Goal: Task Accomplishment & Management: Manage account settings

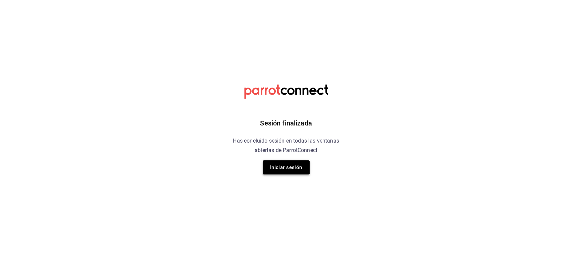
click at [294, 167] on button "Iniciar sesión" at bounding box center [286, 167] width 47 height 14
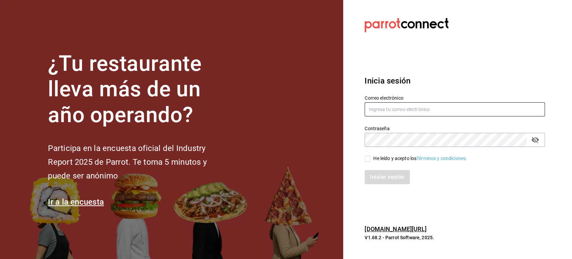
type input "[EMAIL_ADDRESS][DOMAIN_NAME]"
click at [368, 157] on input "He leído y acepto los Términos y condiciones." at bounding box center [367, 158] width 6 height 6
checkbox input "true"
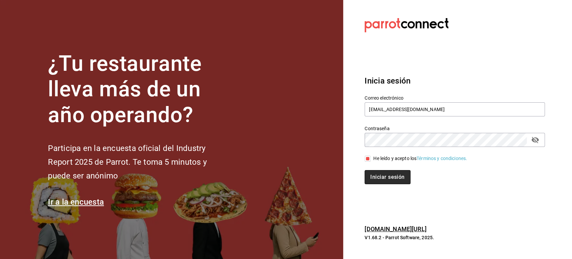
click at [380, 182] on button "Iniciar sesión" at bounding box center [387, 177] width 46 height 14
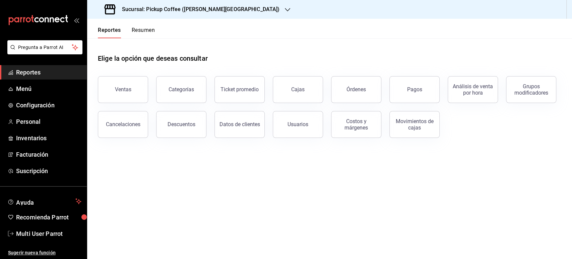
click at [143, 32] on button "Resumen" at bounding box center [143, 32] width 23 height 11
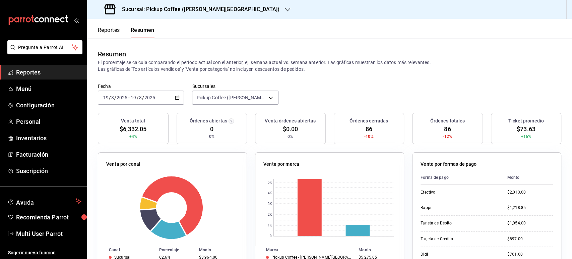
click at [174, 93] on div "[DATE] [DATE] - [DATE] [DATE]" at bounding box center [141, 97] width 86 height 14
click at [214, 8] on h3 "Sucursal: Pickup Coffee ([PERSON_NAME][GEOGRAPHIC_DATA])" at bounding box center [198, 9] width 163 height 8
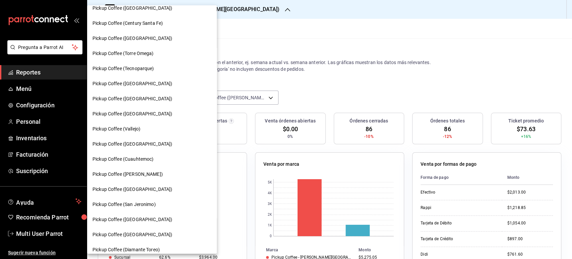
scroll to position [98, 0]
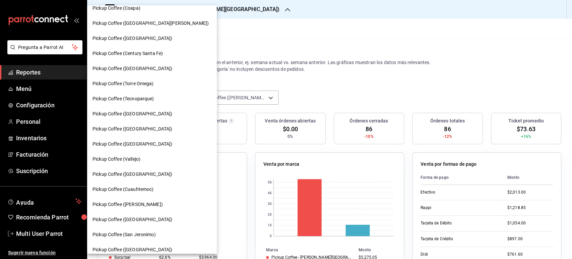
click at [131, 63] on div "Pickup Coffee ([GEOGRAPHIC_DATA])" at bounding box center [152, 68] width 130 height 15
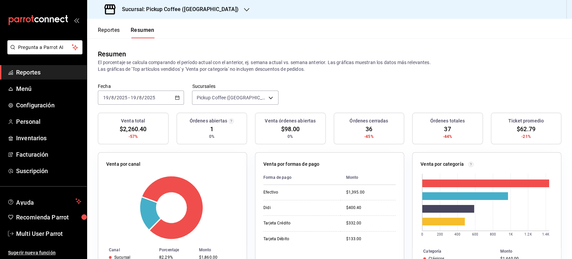
click at [175, 98] on icon "button" at bounding box center [177, 97] width 5 height 5
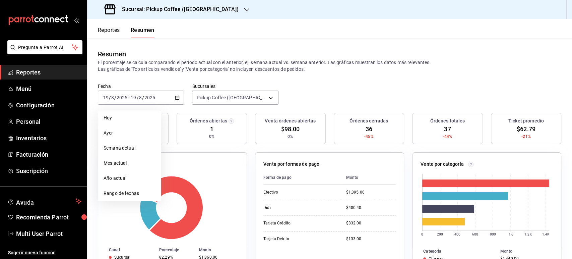
click at [214, 20] on header "Reportes Resumen" at bounding box center [329, 28] width 485 height 19
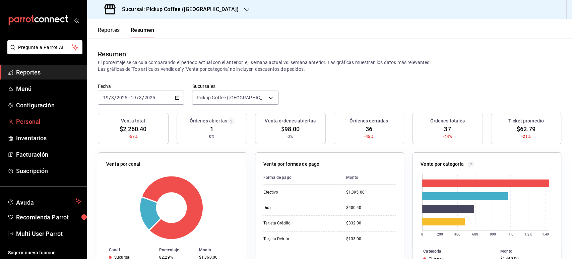
click at [29, 125] on span "Personal" at bounding box center [48, 121] width 65 height 9
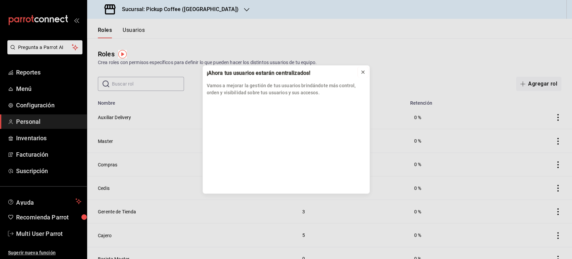
click at [362, 73] on icon at bounding box center [362, 71] width 5 height 5
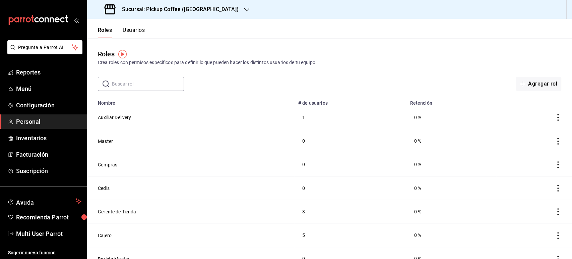
click at [140, 31] on button "Usuarios" at bounding box center [134, 32] width 22 height 11
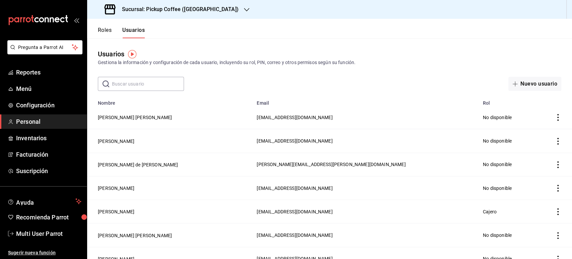
click at [131, 85] on input "text" at bounding box center [148, 83] width 72 height 13
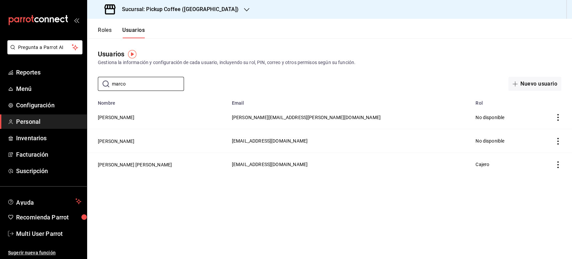
type input "marco"
click at [556, 143] on icon "actions" at bounding box center [557, 141] width 7 height 7
click at [538, 155] on li "Eliminar" at bounding box center [533, 150] width 56 height 19
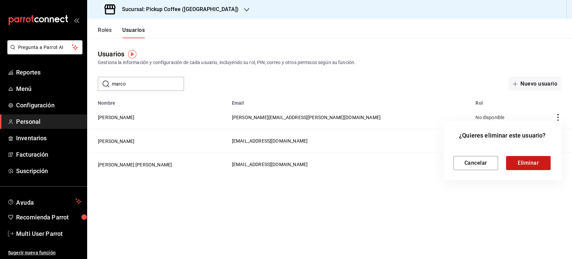
click at [523, 166] on button "Eliminar" at bounding box center [528, 163] width 45 height 14
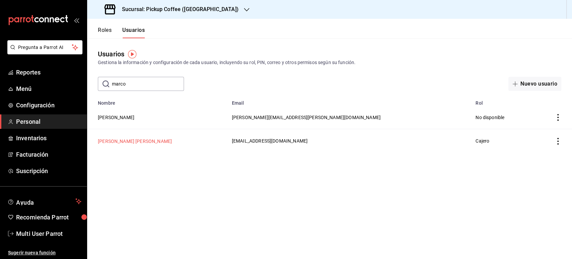
click at [139, 140] on button "[PERSON_NAME] [PERSON_NAME]" at bounding box center [135, 141] width 74 height 7
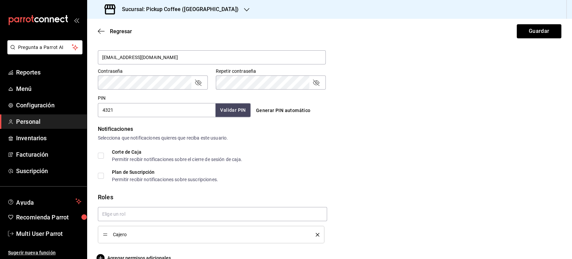
scroll to position [278, 0]
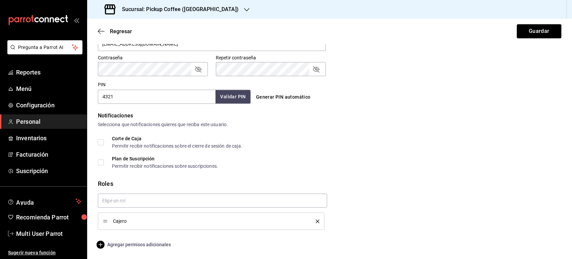
click at [127, 246] on span "Agregar permisos adicionales" at bounding box center [134, 244] width 73 height 8
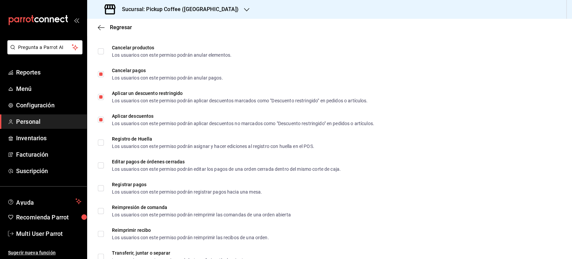
scroll to position [756, 0]
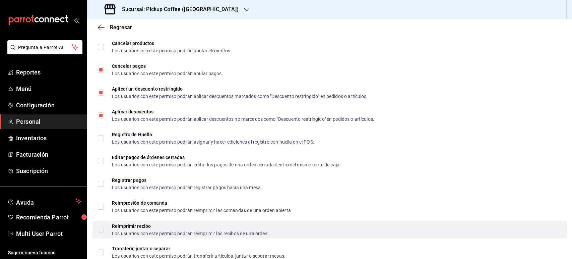
click at [104, 226] on span "Reimprimir recibo Los usuarios con este permiso podrán reimprimir las recibos d…" at bounding box center [186, 229] width 165 height 12
click at [104, 226] on input "Reimprimir recibo Los usuarios con este permiso podrán reimprimir las recibos d…" at bounding box center [101, 229] width 6 height 6
checkbox input "false"
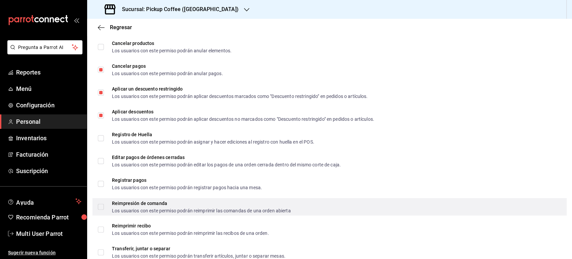
click at [102, 206] on input "Reimpresión de comanda Los usuarios con este permiso podrán reimprimir las coma…" at bounding box center [101, 206] width 6 height 6
checkbox input "true"
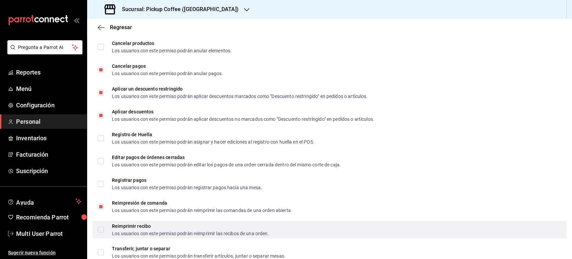
click at [102, 226] on input "Reimprimir recibo Los usuarios con este permiso podrán reimprimir las recibos d…" at bounding box center [101, 229] width 6 height 6
checkbox input "true"
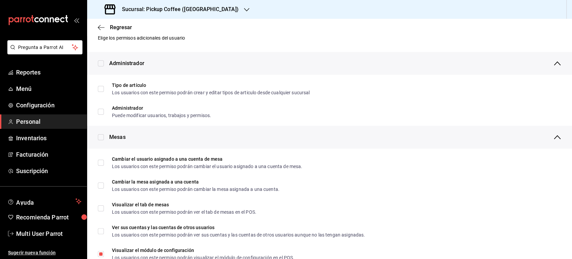
scroll to position [0, 0]
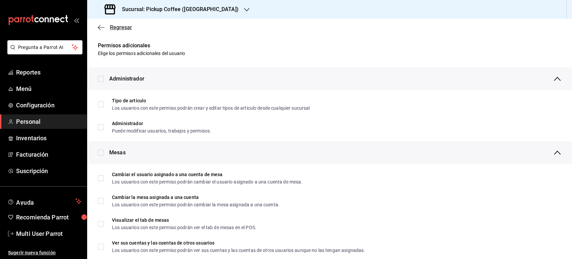
click at [101, 27] on icon "button" at bounding box center [101, 27] width 7 height 6
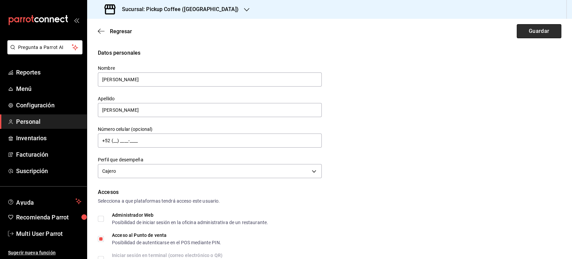
click at [516, 34] on button "Guardar" at bounding box center [538, 31] width 45 height 14
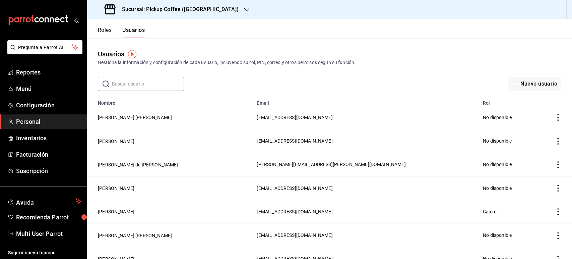
click at [199, 9] on h3 "Sucursal: Pickup Coffee ([GEOGRAPHIC_DATA])" at bounding box center [178, 9] width 122 height 8
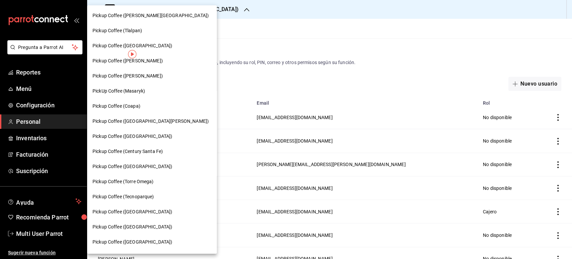
click at [139, 194] on span "Pickup Coffee (Tecnoparque)" at bounding box center [123, 196] width 62 height 7
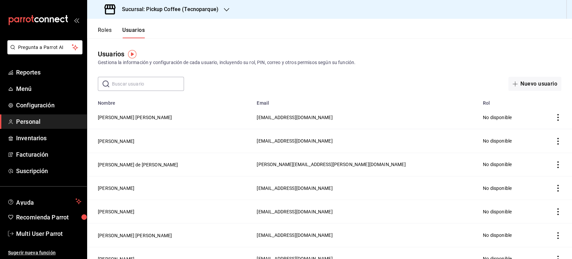
click at [153, 77] on input "text" at bounding box center [148, 83] width 72 height 13
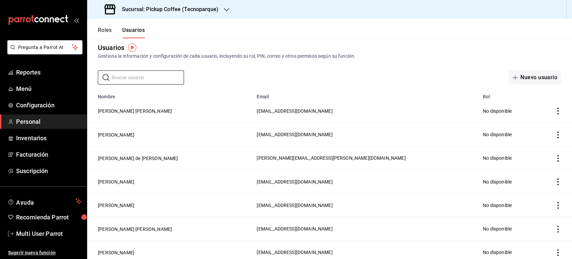
scroll to position [8, 0]
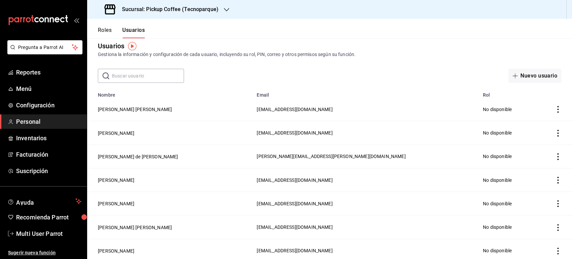
click at [380, 70] on div "Nuevo usuario" at bounding box center [470, 76] width 180 height 14
click at [554, 153] on icon "actions" at bounding box center [557, 156] width 7 height 7
click at [541, 165] on li "Eliminar" at bounding box center [527, 165] width 56 height 19
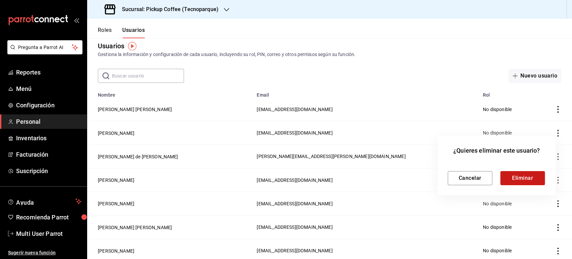
click at [530, 177] on button "Eliminar" at bounding box center [522, 178] width 45 height 14
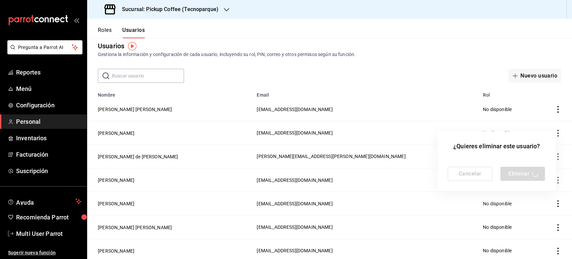
click at [443, 60] on div at bounding box center [286, 129] width 572 height 259
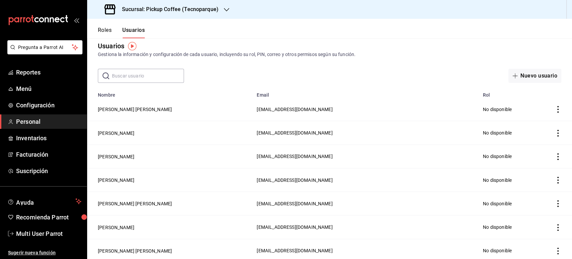
click at [554, 181] on icon "actions" at bounding box center [557, 179] width 7 height 7
click at [529, 187] on span "Eliminar" at bounding box center [527, 188] width 17 height 5
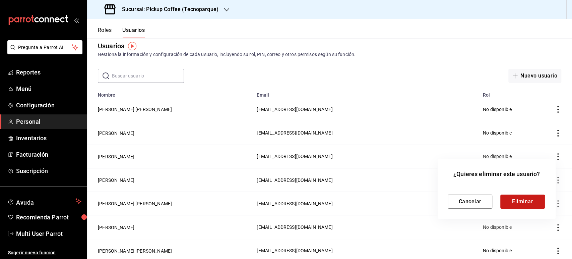
click at [513, 200] on button "Eliminar" at bounding box center [522, 201] width 45 height 14
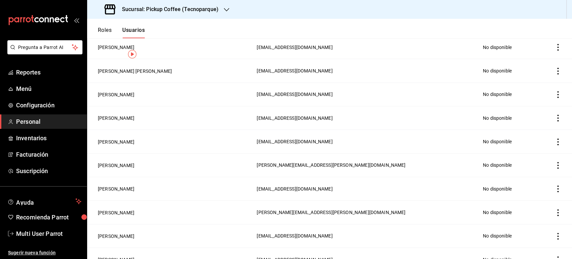
scroll to position [0, 0]
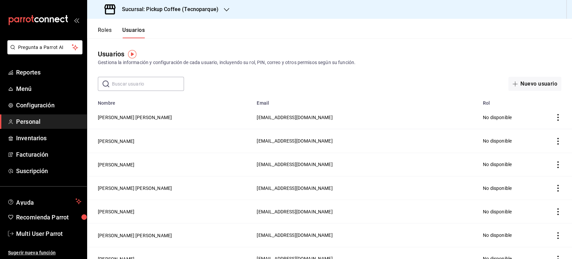
click at [162, 83] on input "text" at bounding box center [148, 83] width 72 height 13
type input "[PERSON_NAME]"
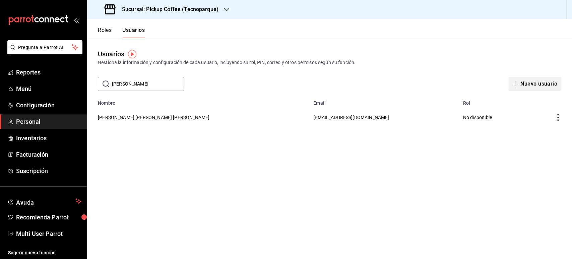
click at [521, 82] on button "Nuevo usuario" at bounding box center [534, 84] width 53 height 14
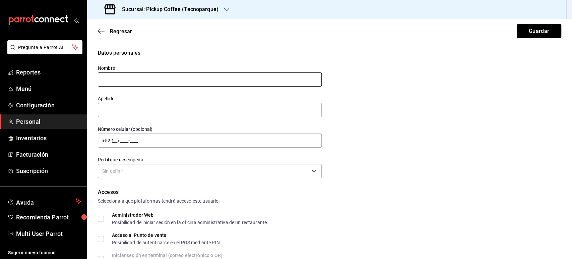
click at [132, 81] on input "text" at bounding box center [210, 79] width 224 height 14
type input "L"
type input "[PERSON_NAME]"
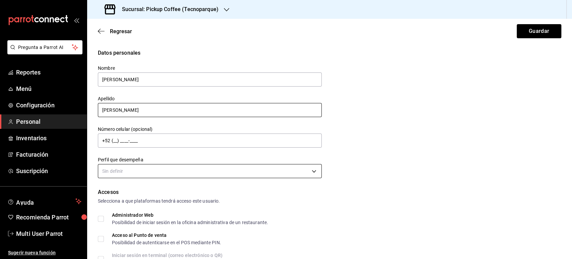
type input "[PERSON_NAME]"
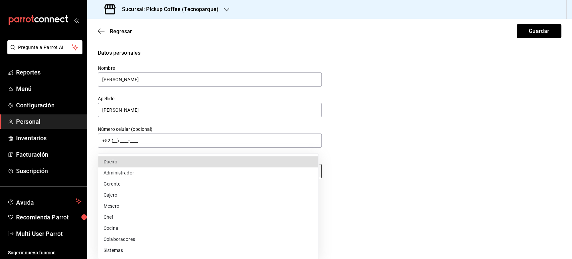
click at [142, 175] on body "Pregunta a Parrot AI Reportes Menú Configuración Personal Inventarios Facturaci…" at bounding box center [286, 129] width 572 height 259
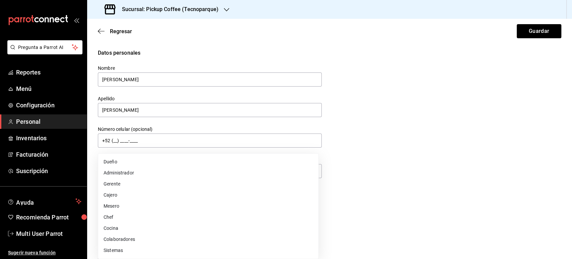
click at [119, 197] on li "Cajero" at bounding box center [208, 194] width 220 height 11
type input "CASHIER"
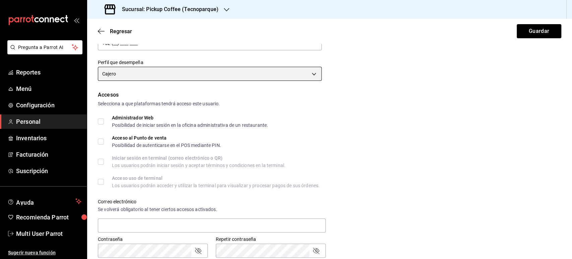
scroll to position [110, 0]
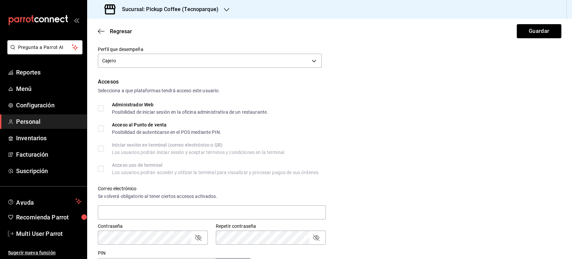
click at [102, 130] on input "Acceso al Punto de venta Posibilidad de autenticarse en el POS mediante PIN." at bounding box center [101, 128] width 6 height 6
checkbox input "true"
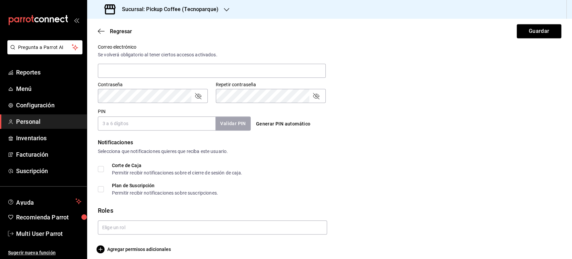
scroll to position [256, 0]
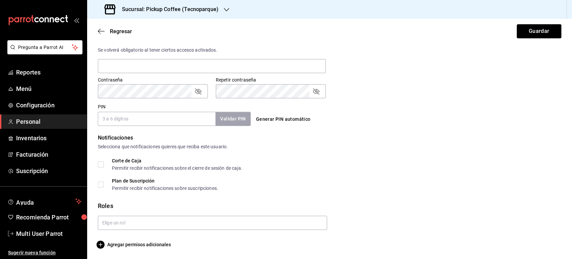
click at [150, 118] on input "PIN" at bounding box center [157, 119] width 118 height 14
type input "0819"
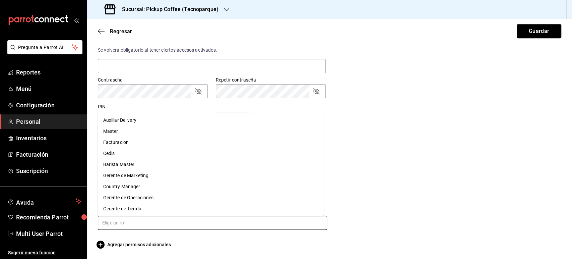
click at [110, 224] on input "text" at bounding box center [212, 222] width 229 height 14
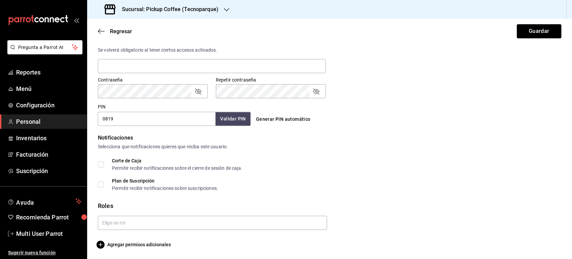
click at [378, 161] on div "Corte de Caja Permitir recibir notificaciones sobre el cierre de sesión de caja." at bounding box center [329, 164] width 463 height 12
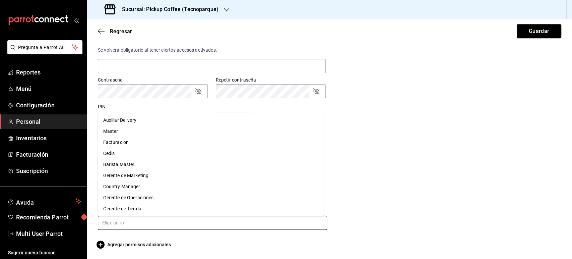
click at [208, 221] on input "text" at bounding box center [212, 222] width 229 height 14
type input "ca"
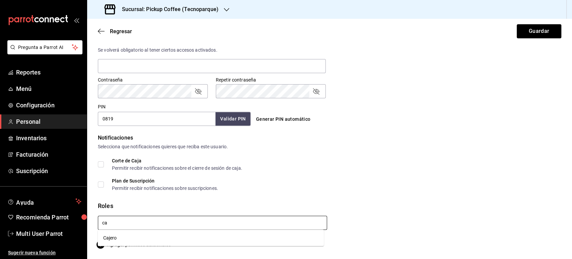
click at [125, 238] on li "Cajero" at bounding box center [211, 237] width 226 height 11
click at [231, 117] on button "Validar PIN" at bounding box center [232, 119] width 35 height 14
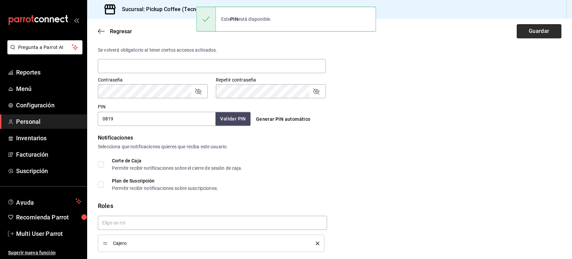
click at [516, 33] on button "Guardar" at bounding box center [538, 31] width 45 height 14
